Goal: Information Seeking & Learning: Learn about a topic

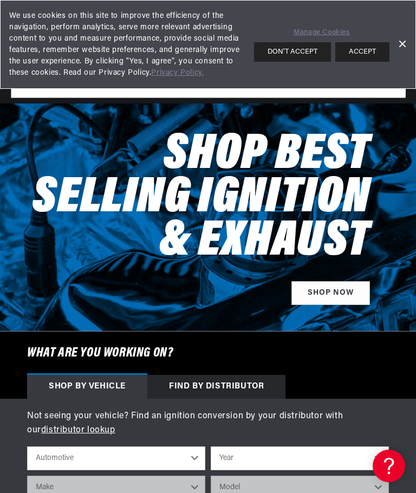
scroll to position [0, 287]
click at [372, 50] on button "ACCEPT" at bounding box center [362, 51] width 54 height 19
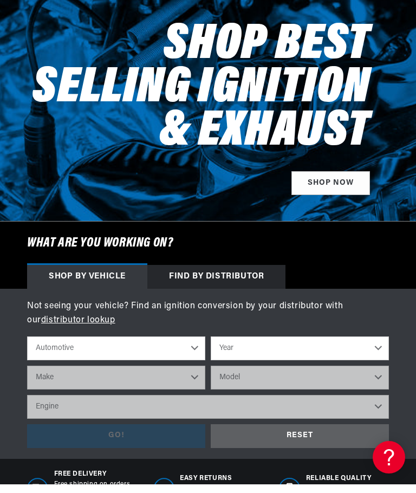
scroll to position [177, 0]
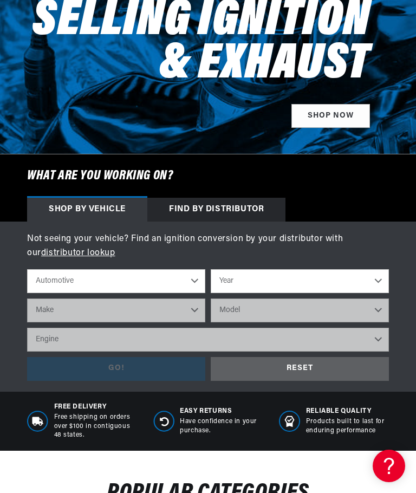
click at [192, 279] on select "Automotive Agricultural Industrial Marine Motorcycle" at bounding box center [116, 281] width 178 height 24
click at [367, 282] on select "Year 2026 2025 2024 2023 2022 2021 2020 2019 2018 2017 2016 2015 2014 2013 2012…" at bounding box center [300, 281] width 178 height 24
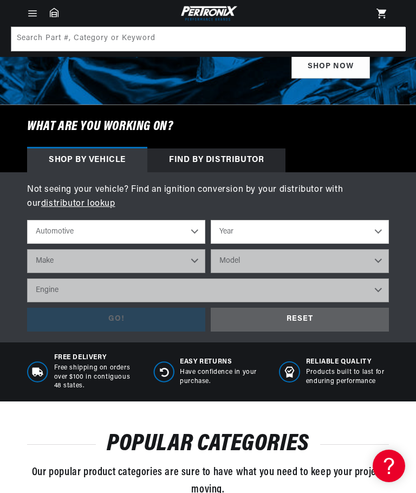
scroll to position [226, 0]
click at [382, 233] on select "Year 2026 2025 2024 2023 2022 2021 2020 2019 2018 2017 2016 2015 2014 2013 2012…" at bounding box center [300, 232] width 178 height 24
select select "1976"
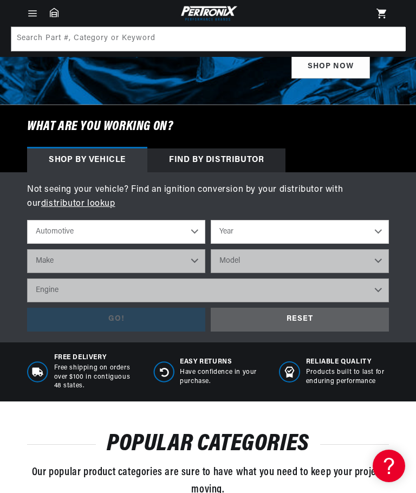
select select "1976"
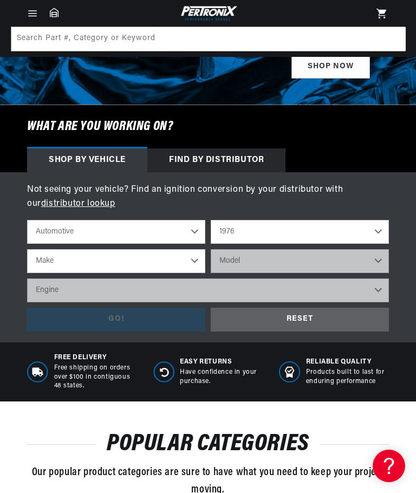
click at [144, 257] on select "Make Alfa Romeo American Motors Audi Avanti BMW Buick Cadillac Checker Chevrole…" at bounding box center [116, 261] width 178 height 24
select select "Pontiac"
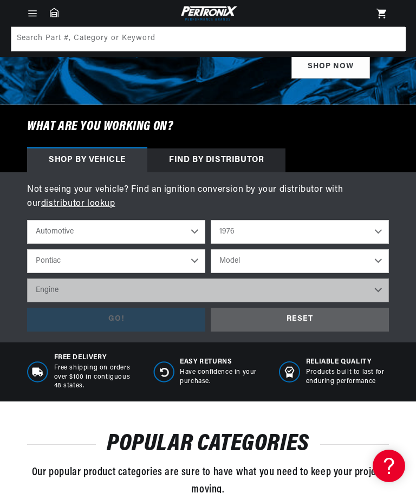
click at [360, 261] on select "Model Bonneville Catalina Firebird Grand LeMans Grand Prix Grand Safari Laurent…" at bounding box center [300, 261] width 178 height 24
select select "Grand-Prix"
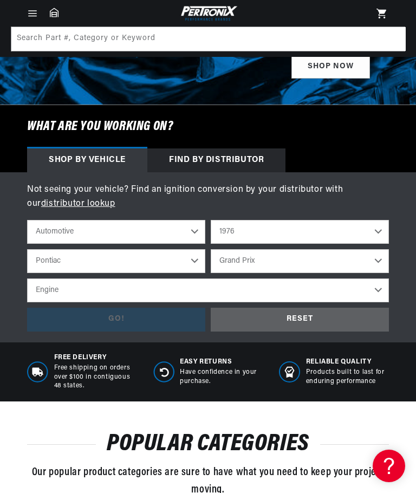
click at [375, 288] on select "Engine 4.3L 4.9L 5.0L 5.7L 6.6L 7.5L" at bounding box center [208, 290] width 362 height 24
select select "6.6L"
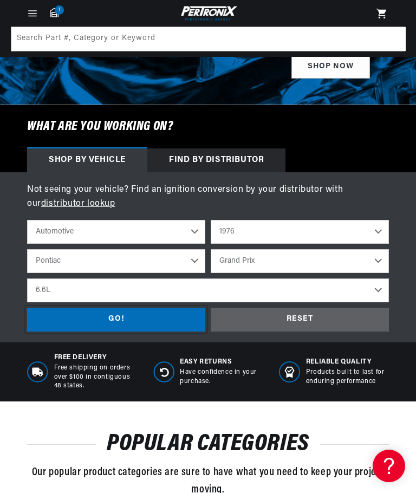
click at [143, 315] on div "GO!" at bounding box center [116, 320] width 178 height 24
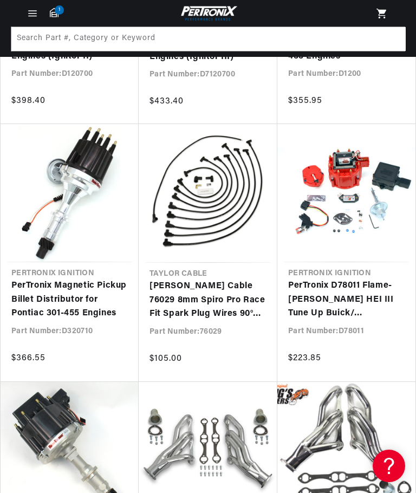
scroll to position [0, 287]
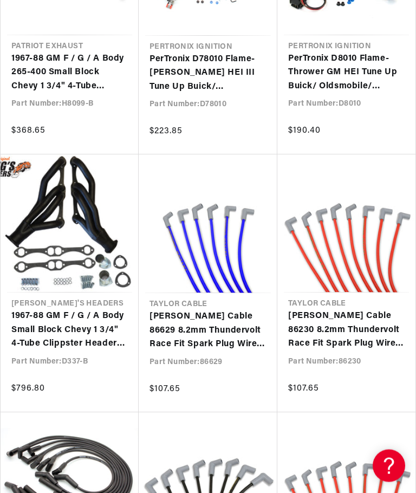
scroll to position [0, 287]
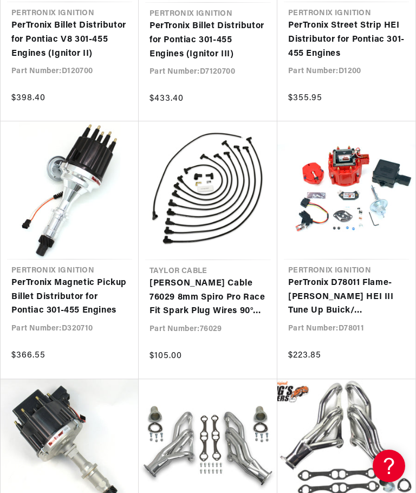
scroll to position [323, 0]
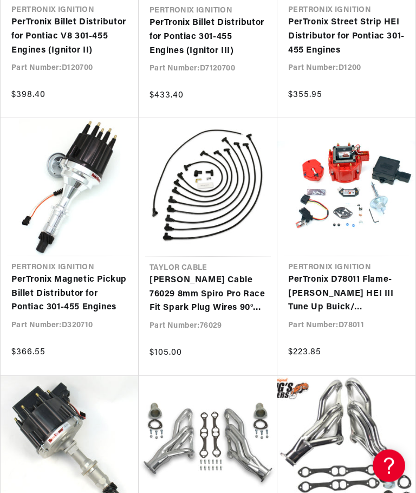
click at [371, 280] on link "PerTronix D78011 Flame-Thrower GM HEI III Tune Up Buick/ Oldsmobile/ Pontiac/ C…" at bounding box center [346, 294] width 116 height 42
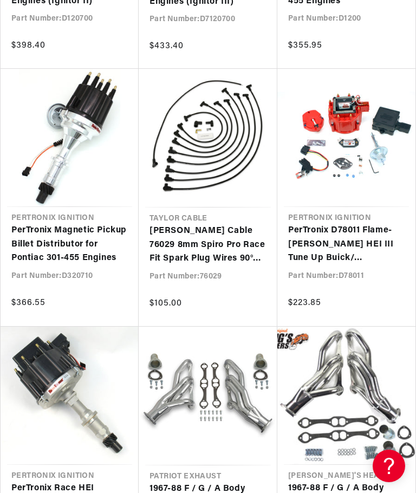
scroll to position [0, 287]
click at [65, 224] on link "PerTronix Magnetic Pickup Billet Distributor for Pontiac 301-455 Engines" at bounding box center [69, 245] width 116 height 42
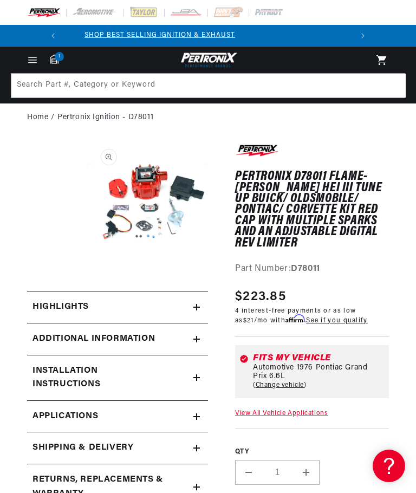
click at [87, 264] on button "Open media 1 in modal" at bounding box center [87, 264] width 0 height 0
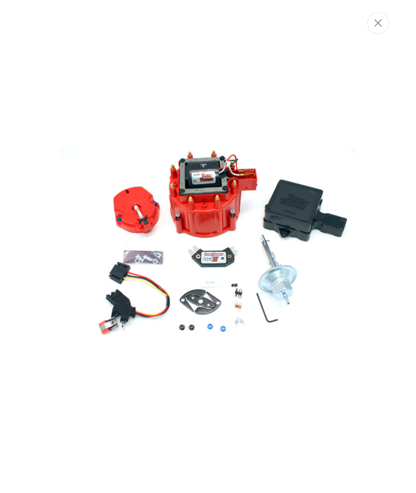
click at [377, 21] on icon "Close" at bounding box center [378, 23] width 8 height 8
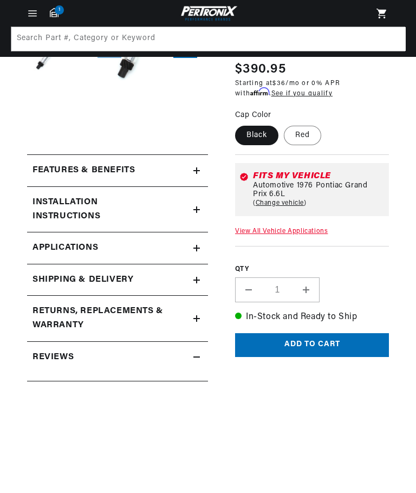
scroll to position [0, 287]
click at [197, 206] on icon at bounding box center [197, 209] width 0 height 6
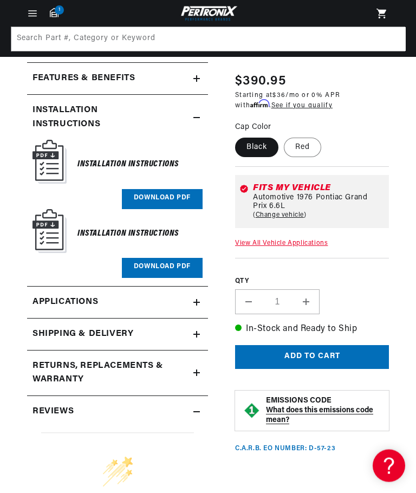
scroll to position [0, 0]
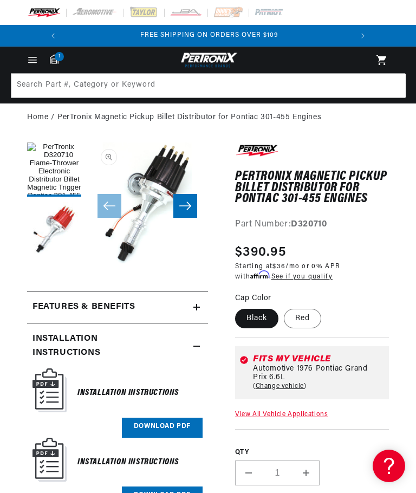
click at [182, 200] on button "Slide right" at bounding box center [185, 206] width 24 height 24
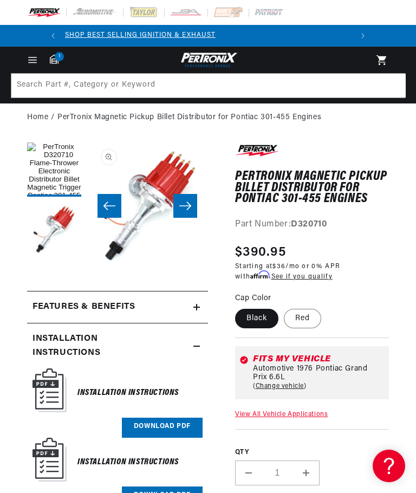
scroll to position [0, 121]
click at [186, 204] on icon "Slide right" at bounding box center [185, 205] width 13 height 11
click at [111, 205] on icon "Slide left" at bounding box center [109, 205] width 13 height 11
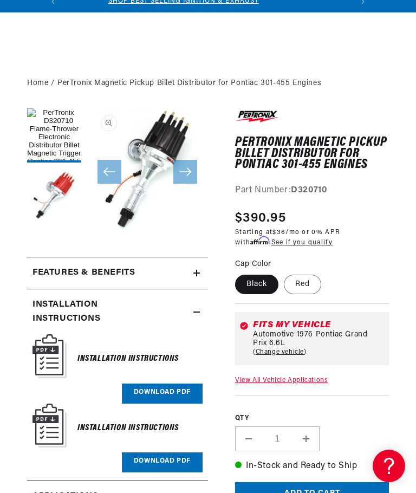
scroll to position [0, 0]
click at [306, 285] on label "Red" at bounding box center [302, 283] width 37 height 19
click at [284, 273] on input "Red" at bounding box center [284, 272] width 1 height 1
radio input "true"
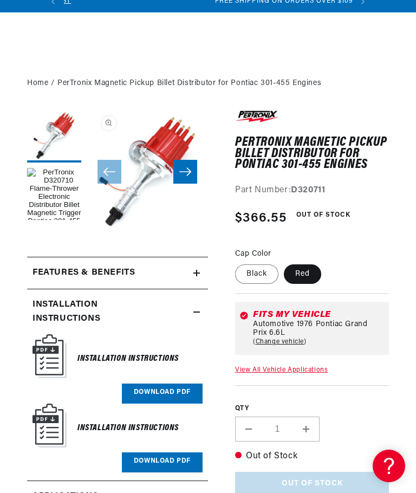
scroll to position [0, 287]
click at [259, 271] on label "Black" at bounding box center [256, 273] width 43 height 19
click at [238, 263] on input "Black" at bounding box center [238, 262] width 1 height 1
radio input "true"
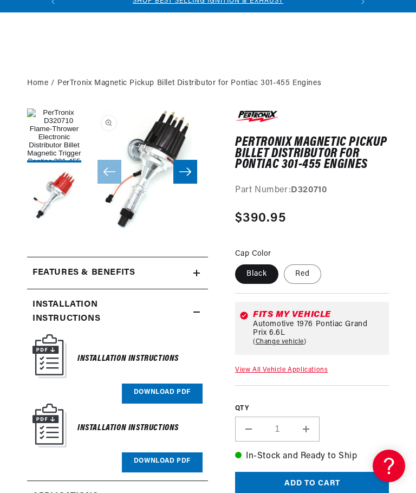
click at [166, 389] on link "Download PDF" at bounding box center [162, 393] width 81 height 20
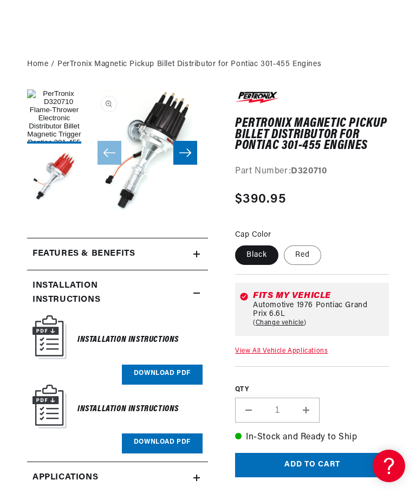
scroll to position [0, 287]
click at [159, 433] on link "Download PDF" at bounding box center [162, 443] width 81 height 20
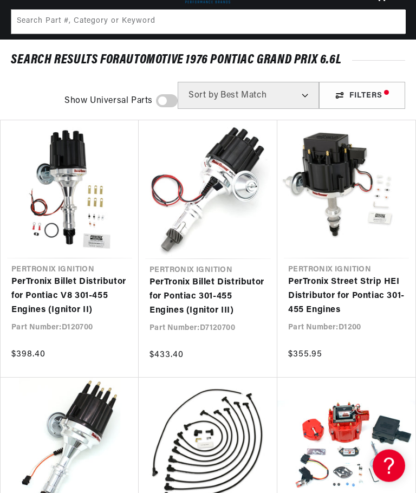
scroll to position [64, 0]
click at [48, 275] on link "PerTronix Billet Distributor for Pontiac V8 301-455 Engines (Ignitor II)" at bounding box center [69, 296] width 116 height 42
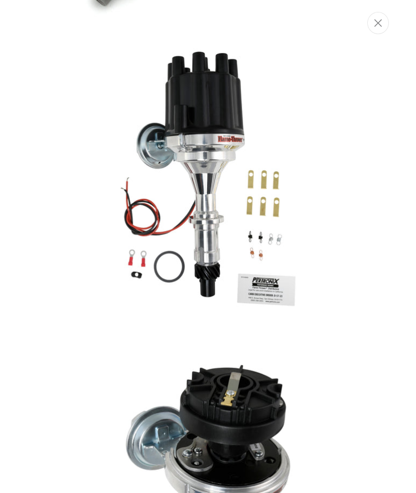
click at [378, 19] on icon "Close" at bounding box center [378, 23] width 8 height 8
